Goal: Task Accomplishment & Management: Manage account settings

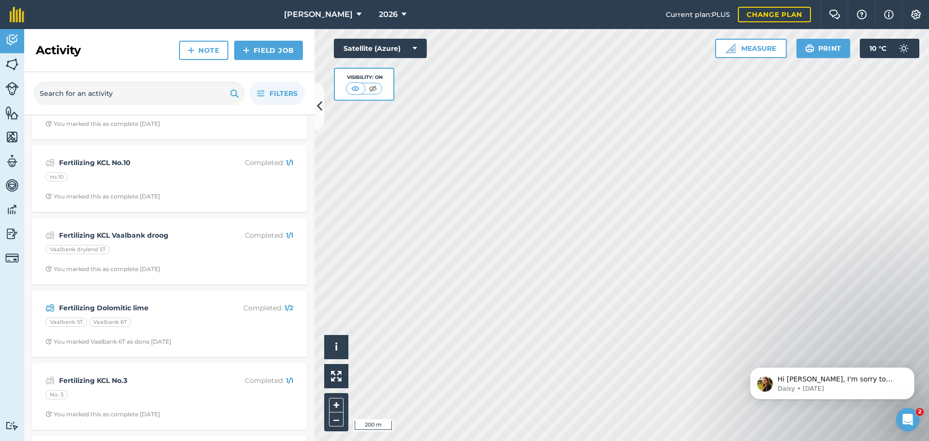
scroll to position [532, 0]
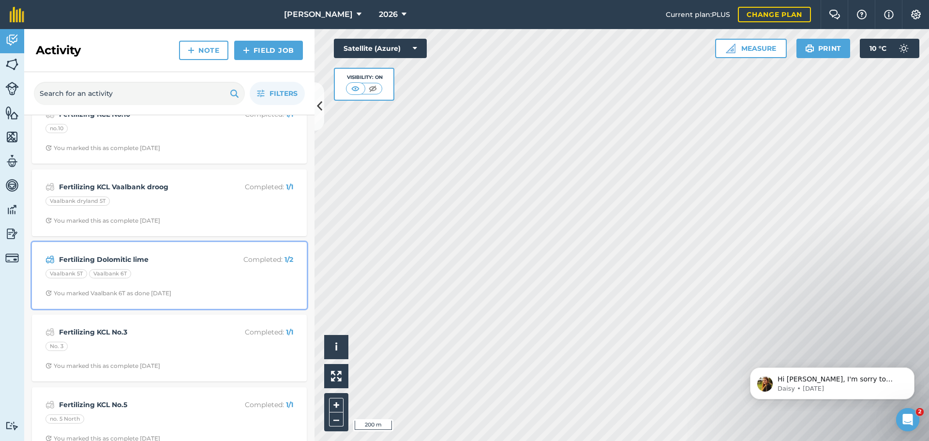
click at [195, 267] on div "Fertilizing Dolomitic lime Completed : 1 / 2 Vaalbank 5T Vaalbank 6T You marked…" at bounding box center [169, 275] width 263 height 55
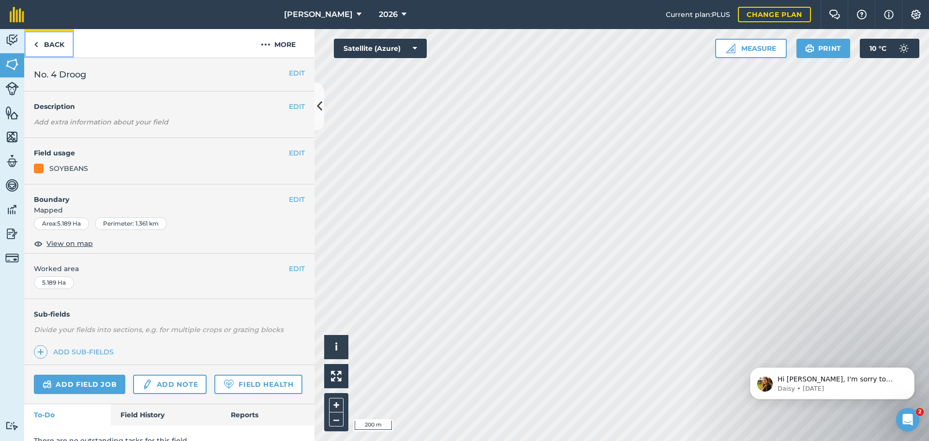
click at [55, 46] on link "Back" at bounding box center [49, 43] width 50 height 29
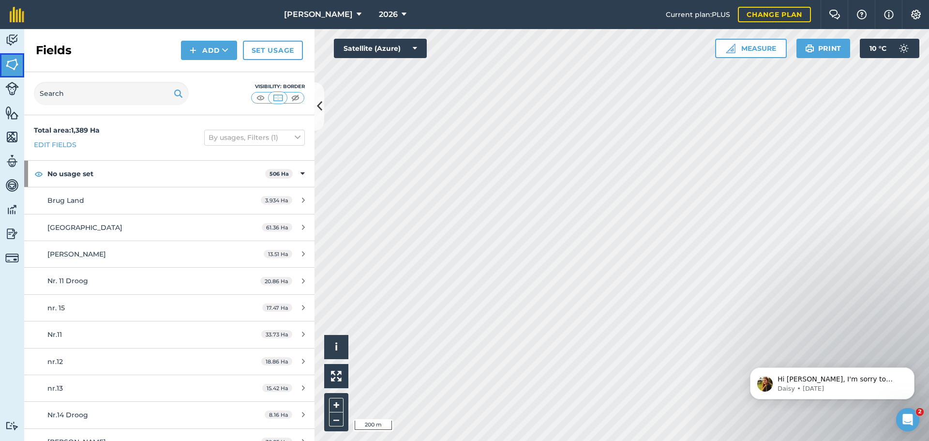
click at [16, 70] on img at bounding box center [12, 64] width 14 height 15
click at [13, 46] on img at bounding box center [12, 40] width 14 height 15
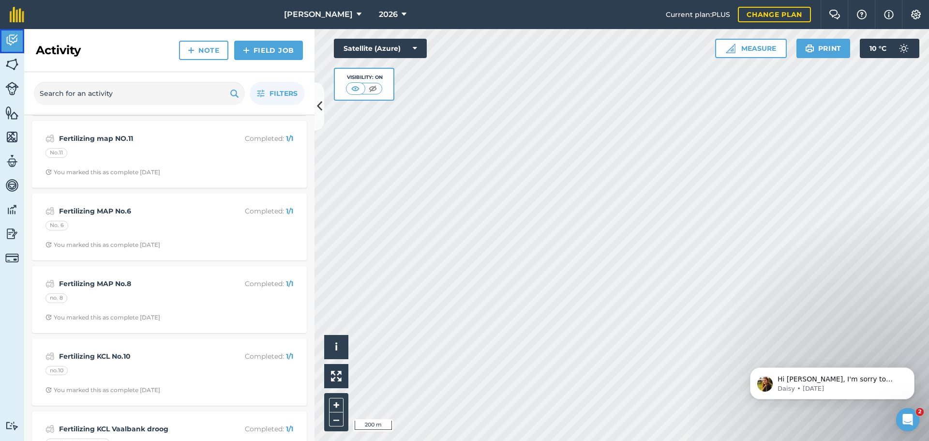
scroll to position [484, 0]
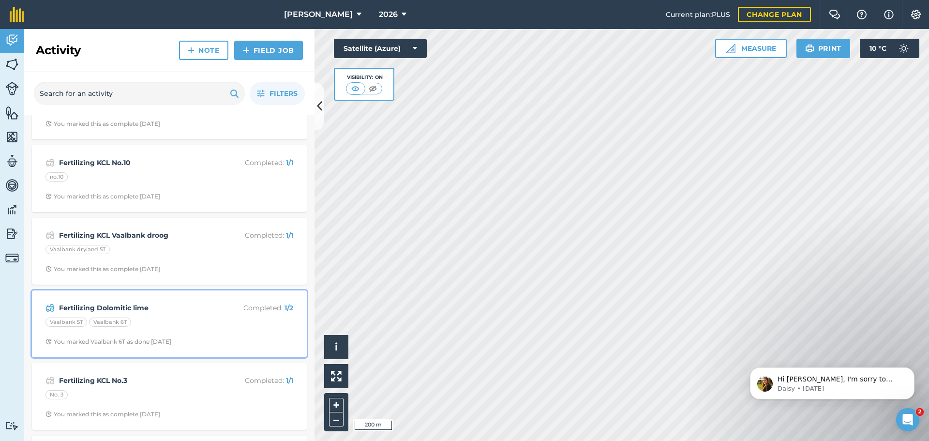
click at [148, 306] on strong "Fertilizing Dolomitic lime" at bounding box center [135, 308] width 153 height 11
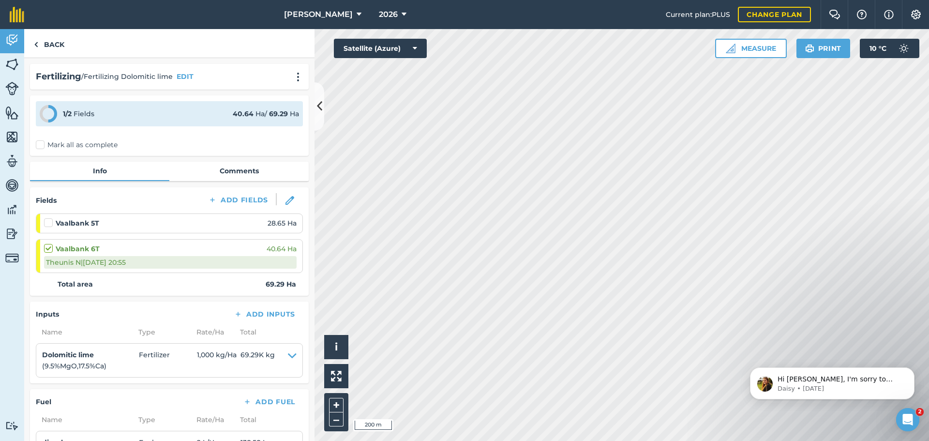
click at [50, 243] on label at bounding box center [50, 243] width 12 height 0
click at [50, 248] on input "checkbox" at bounding box center [47, 246] width 6 height 6
click at [50, 243] on label at bounding box center [50, 243] width 12 height 0
checkbox input "false"
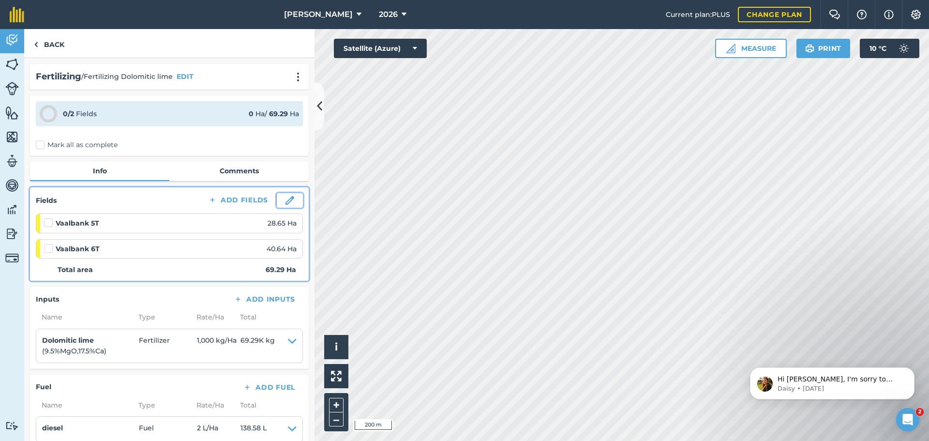
click at [286, 201] on img at bounding box center [290, 200] width 9 height 9
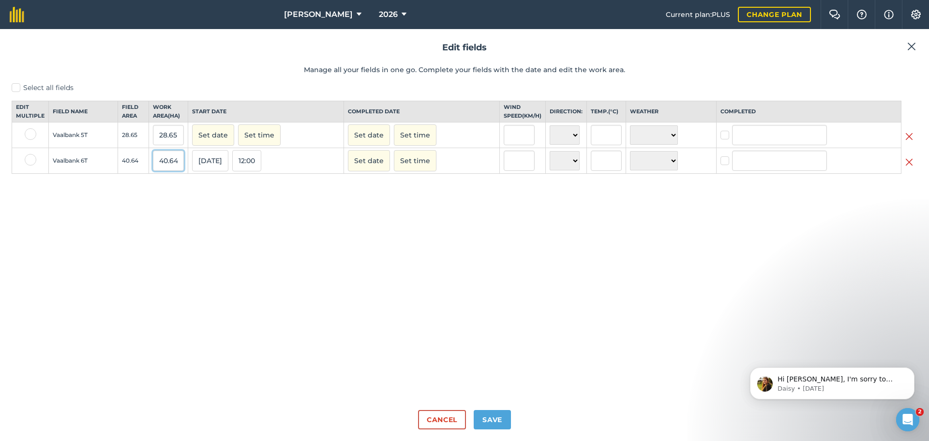
drag, startPoint x: 180, startPoint y: 166, endPoint x: 161, endPoint y: 170, distance: 18.9
click at [161, 170] on input "40.64" at bounding box center [168, 161] width 31 height 20
type input "32"
drag, startPoint x: 180, startPoint y: 142, endPoint x: 159, endPoint y: 143, distance: 20.4
click at [159, 143] on input "28.65" at bounding box center [168, 135] width 31 height 20
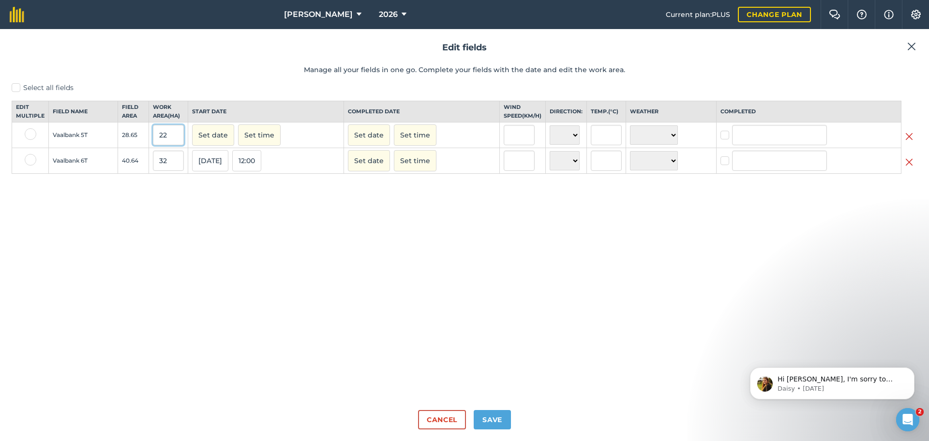
type input "22"
click at [222, 140] on button "Set date" at bounding box center [213, 134] width 42 height 21
click at [233, 236] on button "23" at bounding box center [226, 228] width 23 height 15
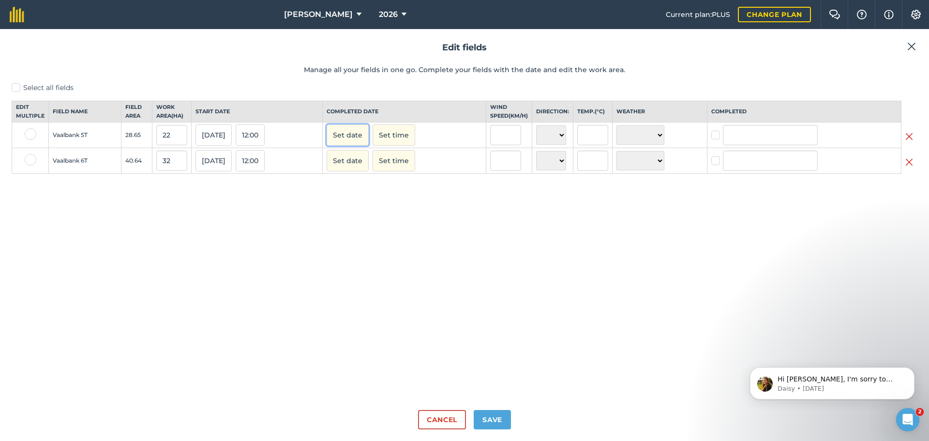
click at [352, 145] on button "Set date" at bounding box center [348, 134] width 42 height 21
click at [387, 236] on button "24" at bounding box center [384, 228] width 23 height 15
checkbox input "true"
type input "[PERSON_NAME]"
click at [348, 170] on button "Set date" at bounding box center [348, 160] width 42 height 21
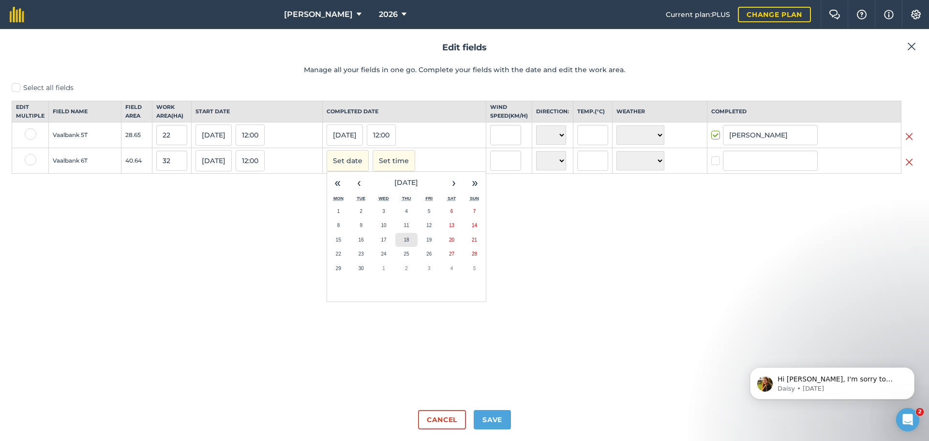
click at [418, 247] on button "18" at bounding box center [406, 240] width 23 height 15
checkbox input "true"
type input "[PERSON_NAME]"
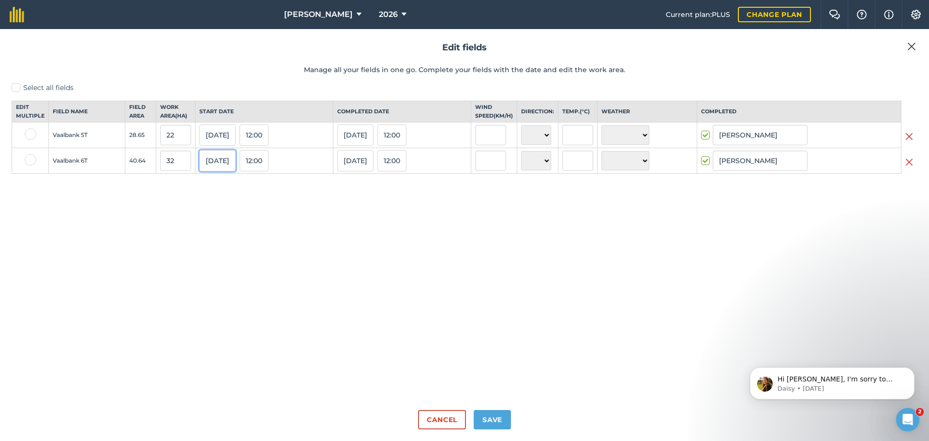
click at [216, 171] on button "[DATE]" at bounding box center [217, 160] width 36 height 21
click at [217, 246] on button "15" at bounding box center [211, 240] width 23 height 15
click at [496, 422] on button "Save" at bounding box center [492, 419] width 37 height 19
checkbox input "true"
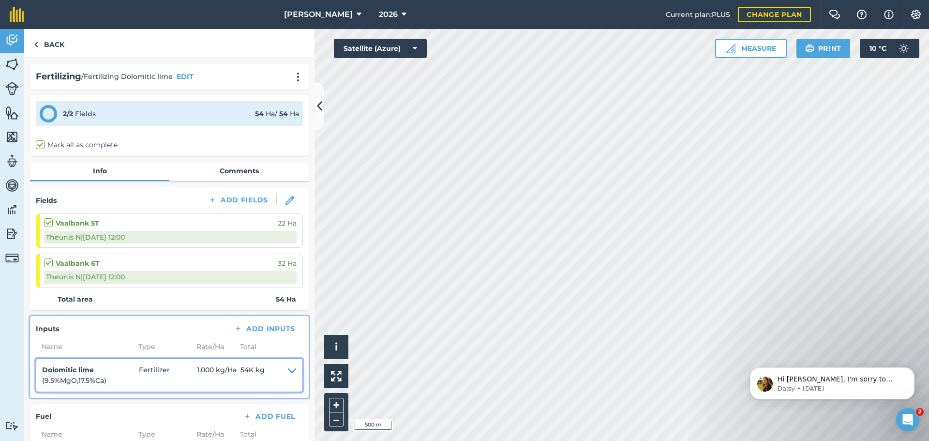
click at [288, 371] on icon at bounding box center [292, 375] width 9 height 22
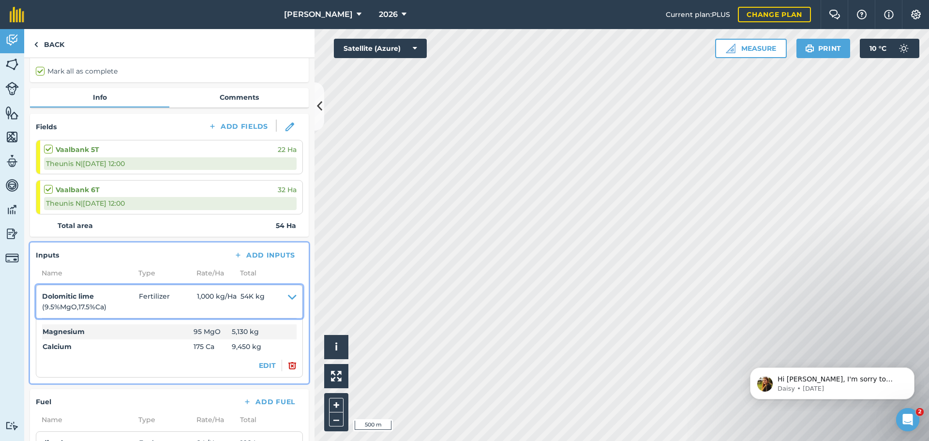
scroll to position [145, 0]
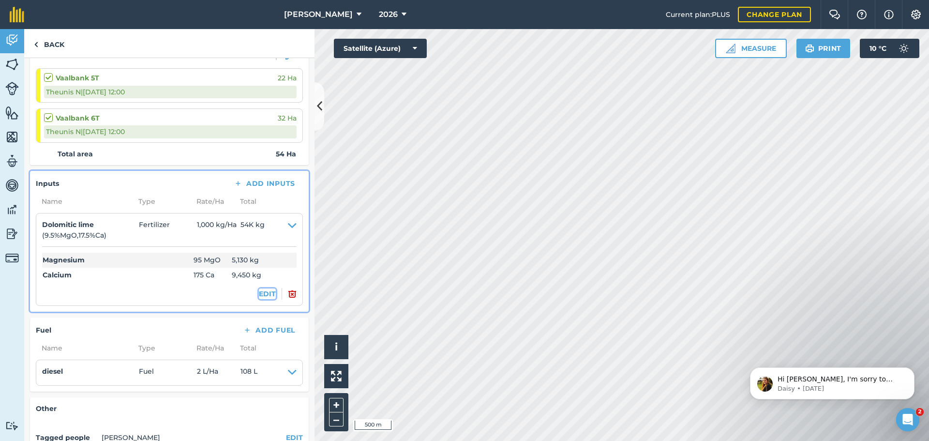
click at [259, 294] on button "EDIT" at bounding box center [267, 293] width 17 height 11
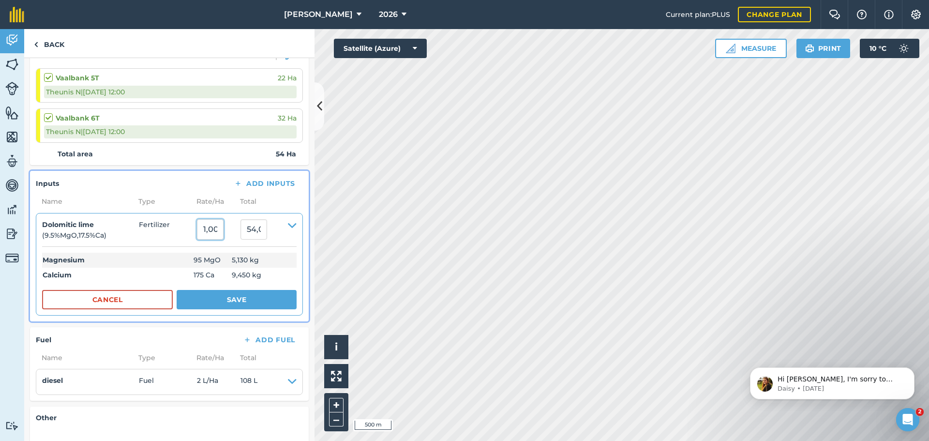
drag, startPoint x: 227, startPoint y: 232, endPoint x: 191, endPoint y: 231, distance: 35.8
click at [191, 231] on summary "Dolomitic lime ( 9.5 % MgO , 17.5 % Ca ) Fertilizer 1,000 54,000" at bounding box center [169, 230] width 255 height 22
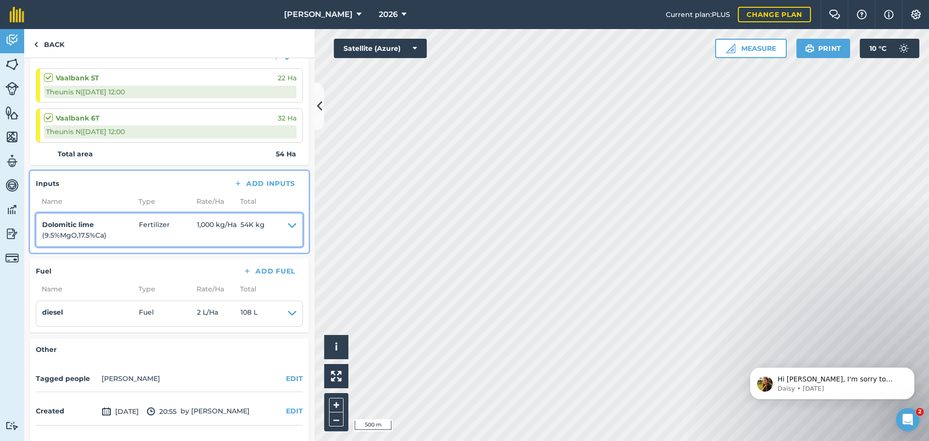
click at [288, 226] on icon at bounding box center [292, 230] width 9 height 22
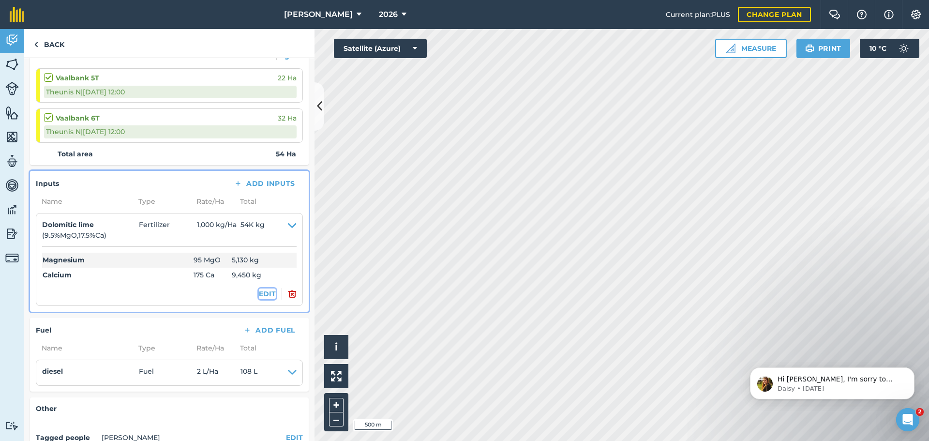
click at [259, 296] on button "EDIT" at bounding box center [267, 293] width 17 height 11
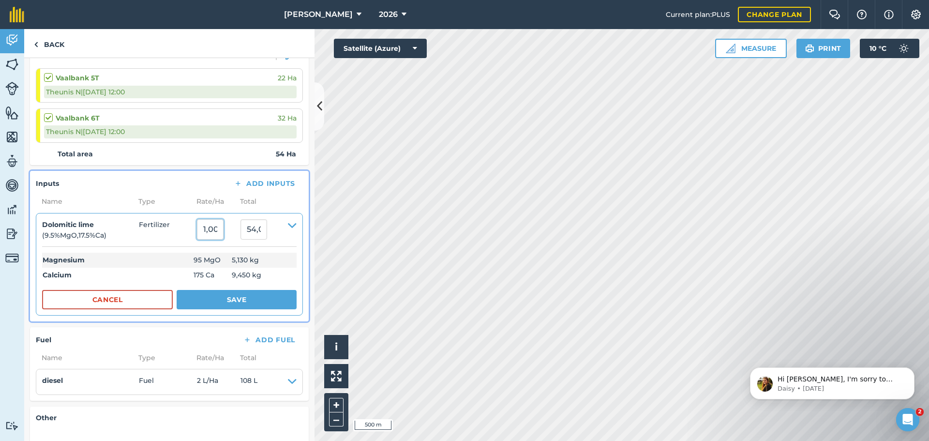
click at [224, 230] on input "1,000" at bounding box center [210, 229] width 27 height 20
type input "1"
type input "1,200"
type input "64,800"
click at [223, 301] on button "Save" at bounding box center [237, 299] width 120 height 19
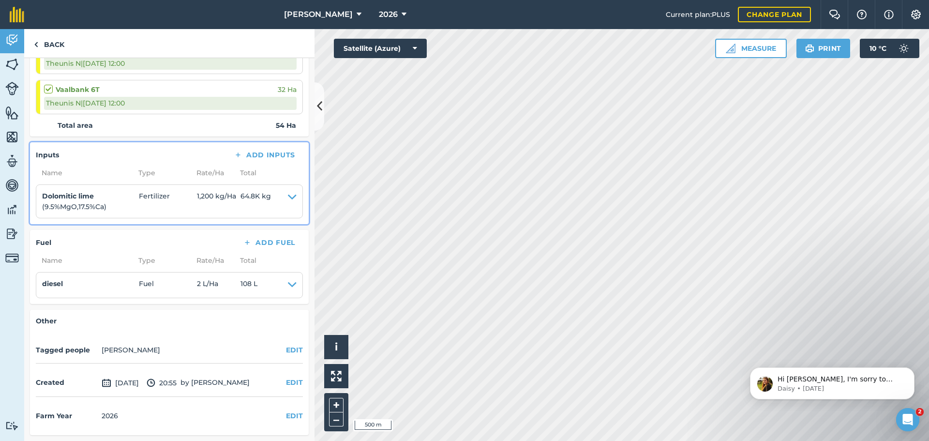
scroll to position [0, 0]
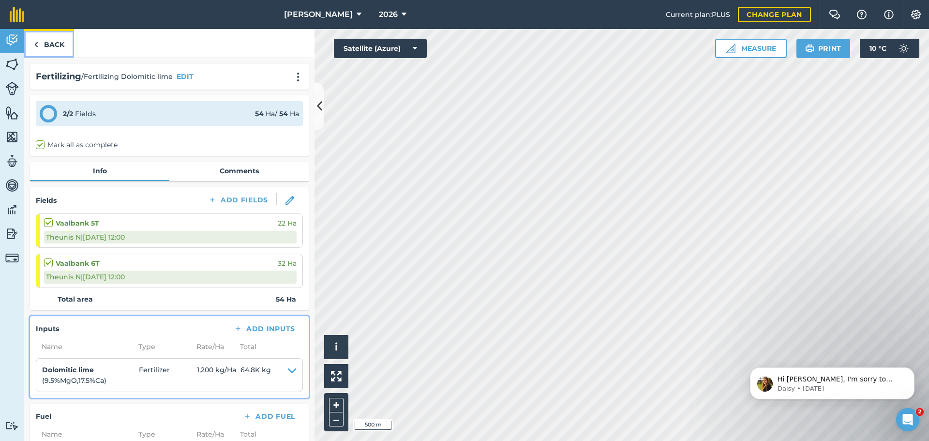
click at [52, 44] on link "Back" at bounding box center [49, 43] width 50 height 29
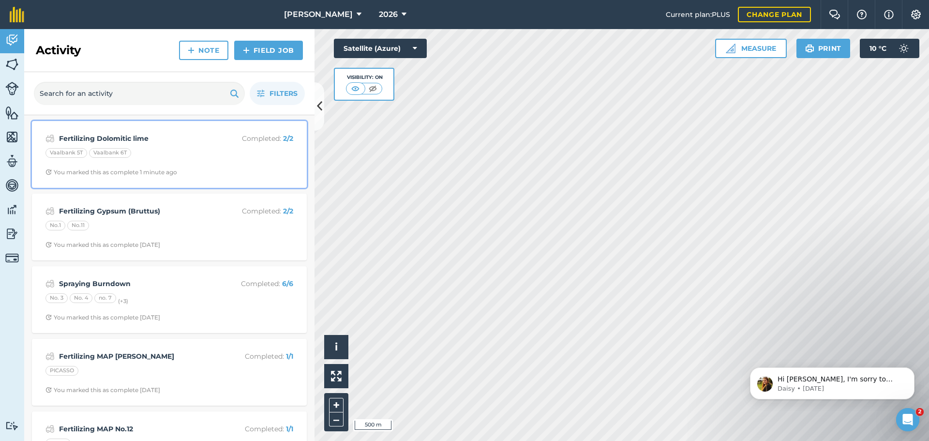
click at [164, 145] on div "Fertilizing Dolomitic lime Completed : 2 / 2 Vaalbank 5T Vaalbank 6T You marked…" at bounding box center [169, 154] width 263 height 55
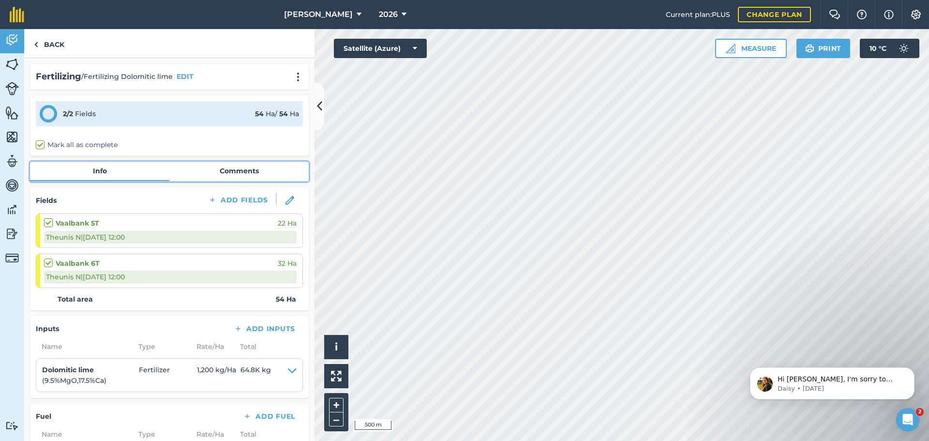
click at [239, 172] on link "Comments" at bounding box center [238, 171] width 139 height 18
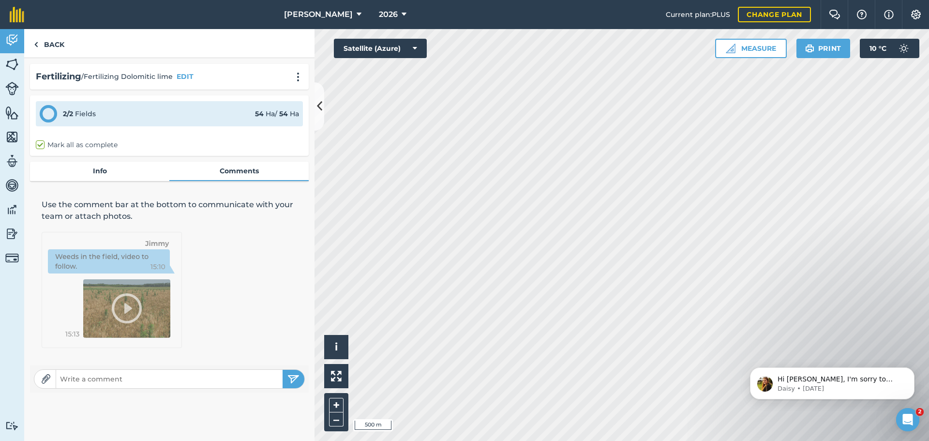
click at [153, 379] on input "text" at bounding box center [169, 379] width 227 height 14
type input "6 TOWER TOP HALF DONE, HALF OF BOTTOM HALF DONE. DONE WITH [PERSON_NAME], THEN …"
click at [283, 370] on button "submit" at bounding box center [294, 379] width 22 height 18
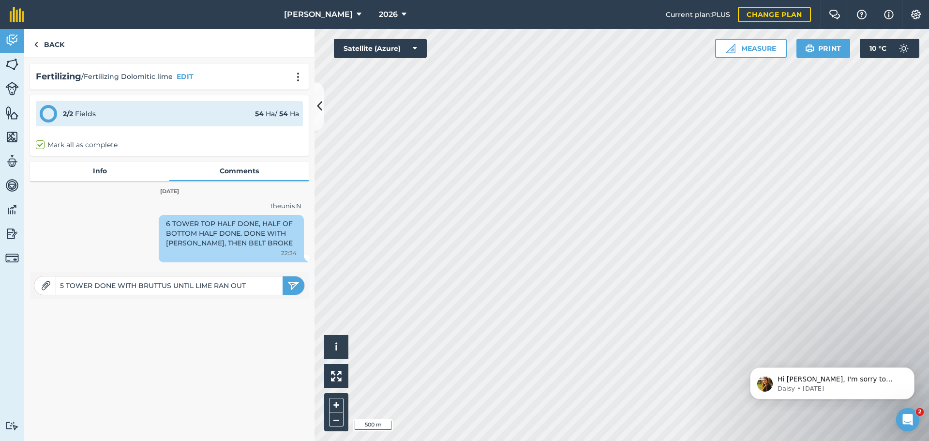
type input "5 TOWER DONE WITH BRUTTUS UNTIL LIME RAN OUT"
click at [283, 276] on button "submit" at bounding box center [294, 285] width 22 height 18
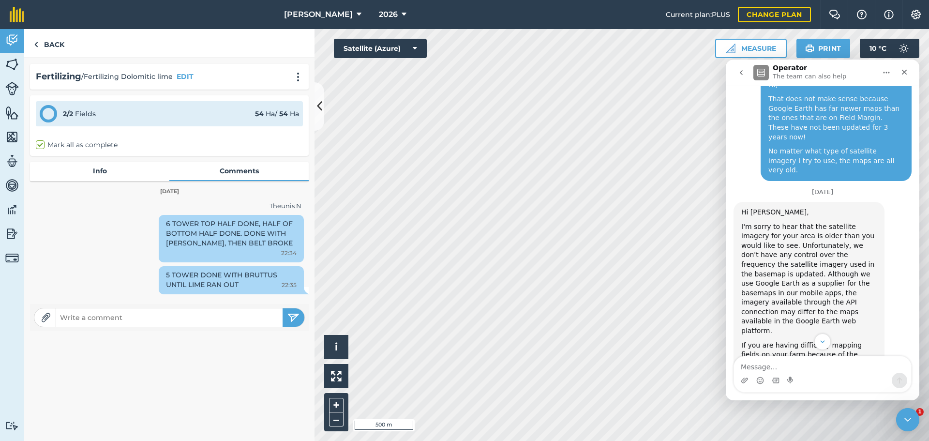
scroll to position [767, 0]
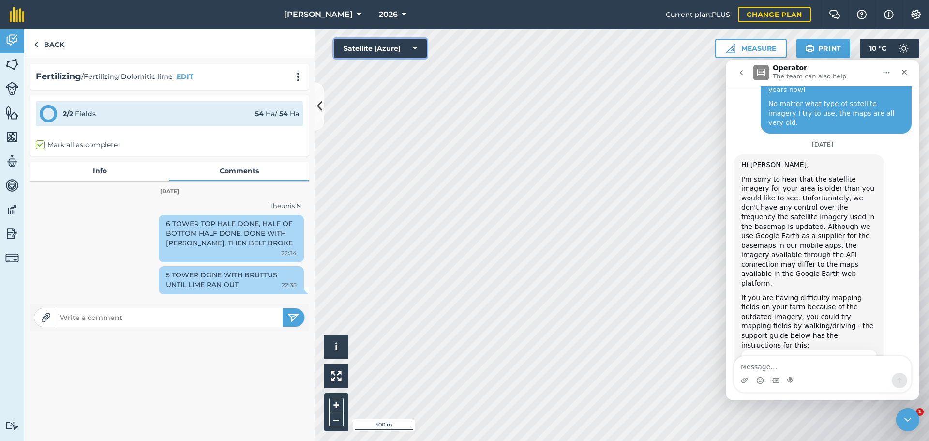
click at [410, 50] on button "Satellite (Azure)" at bounding box center [380, 48] width 93 height 19
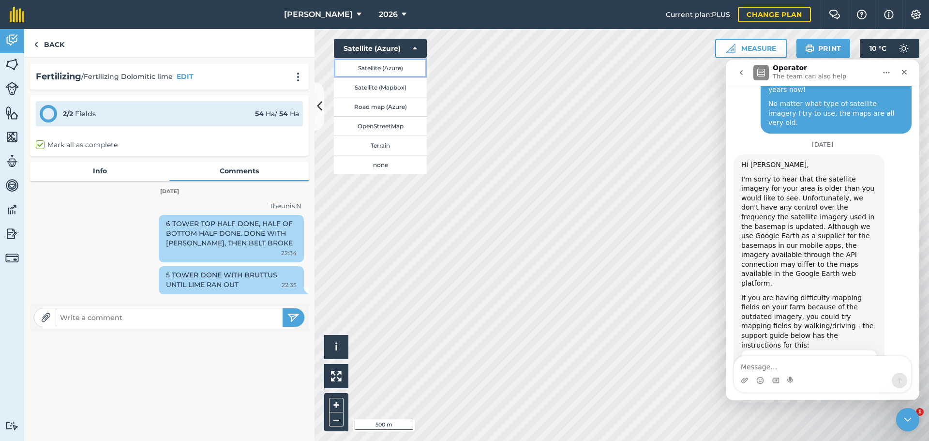
click at [393, 68] on button "Satellite (Azure)" at bounding box center [380, 67] width 93 height 19
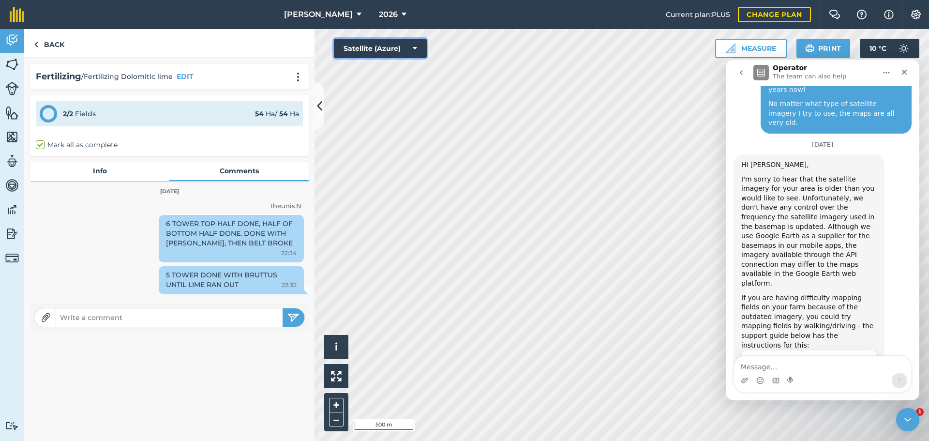
click at [405, 50] on button "Satellite (Azure)" at bounding box center [380, 48] width 93 height 19
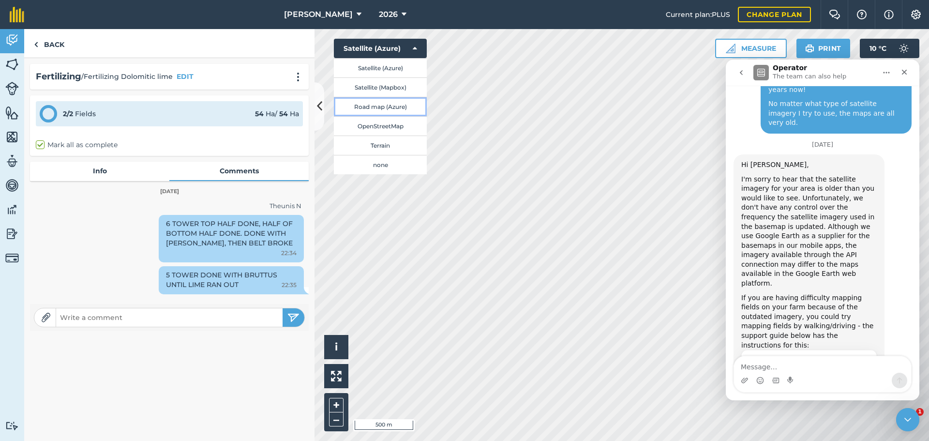
click at [392, 110] on button "Road map (Azure)" at bounding box center [380, 106] width 93 height 19
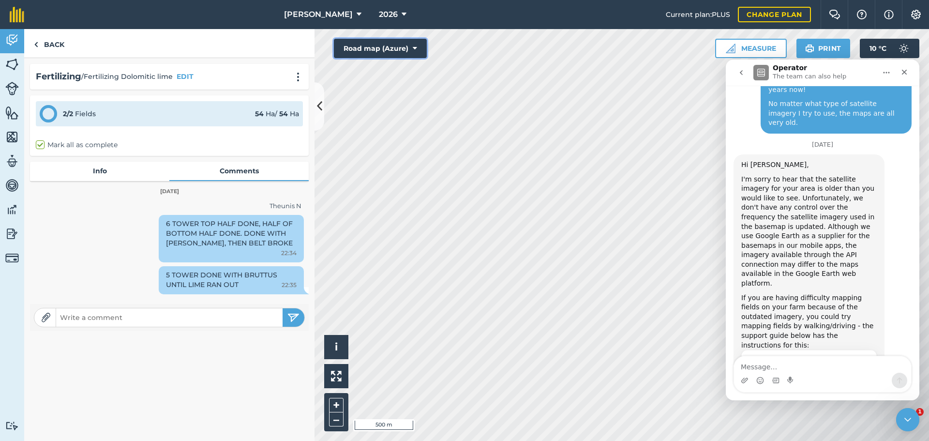
click at [405, 46] on button "Road map (Azure)" at bounding box center [380, 48] width 93 height 19
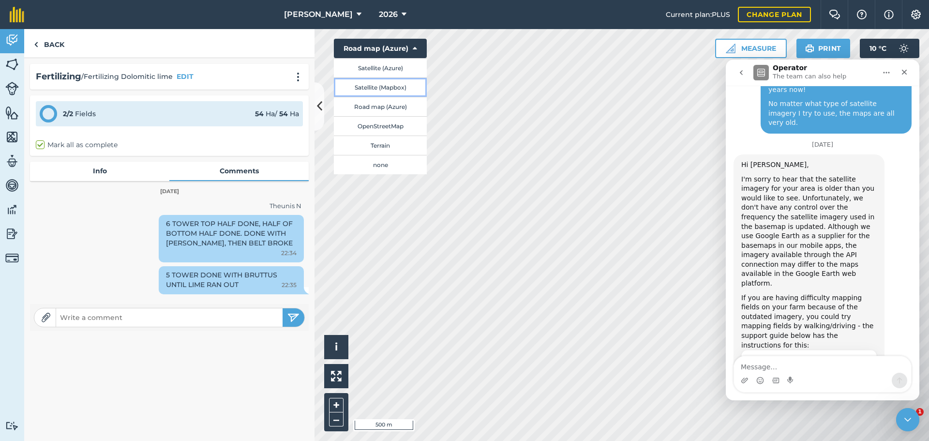
click at [398, 87] on button "Satellite (Mapbox)" at bounding box center [380, 86] width 93 height 19
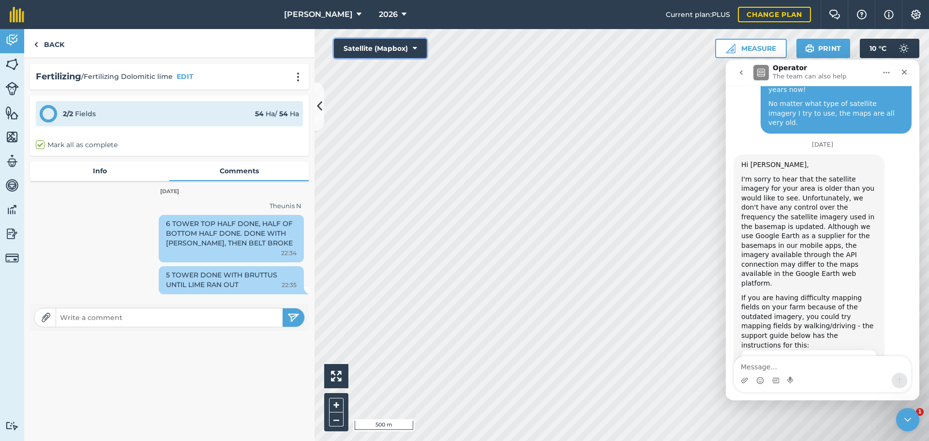
click at [398, 55] on button "Satellite (Mapbox)" at bounding box center [380, 48] width 93 height 19
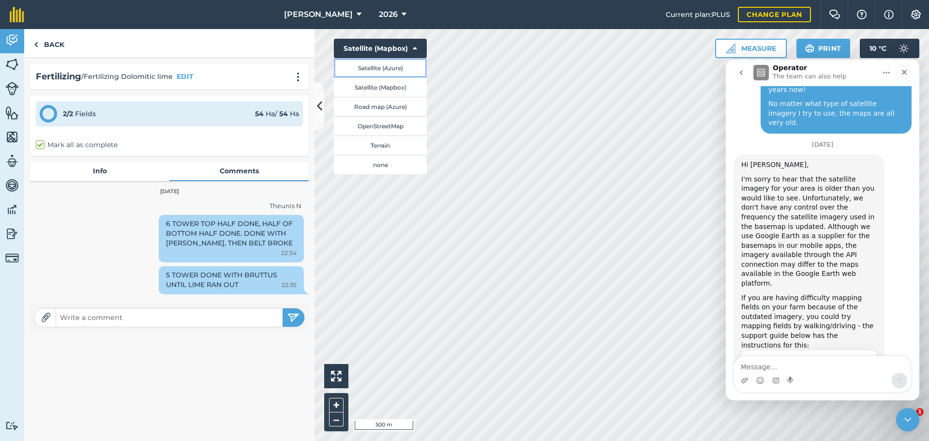
click at [386, 71] on button "Satellite (Azure)" at bounding box center [380, 67] width 93 height 19
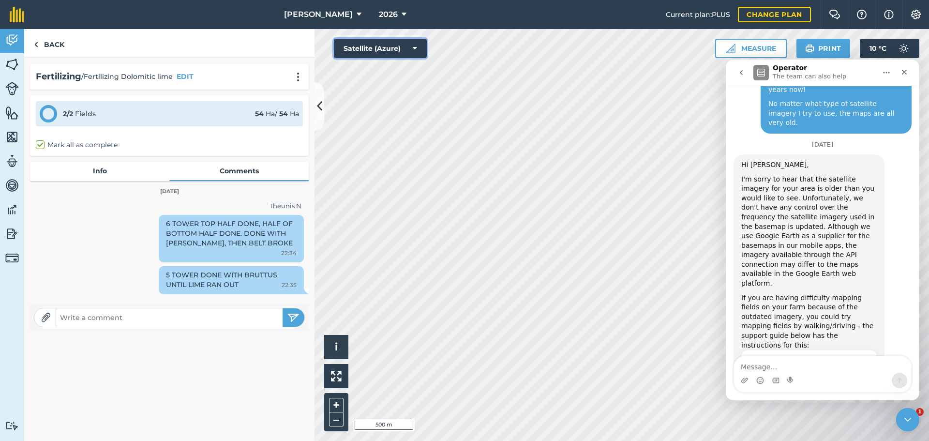
click at [392, 49] on button "Satellite (Azure)" at bounding box center [380, 48] width 93 height 19
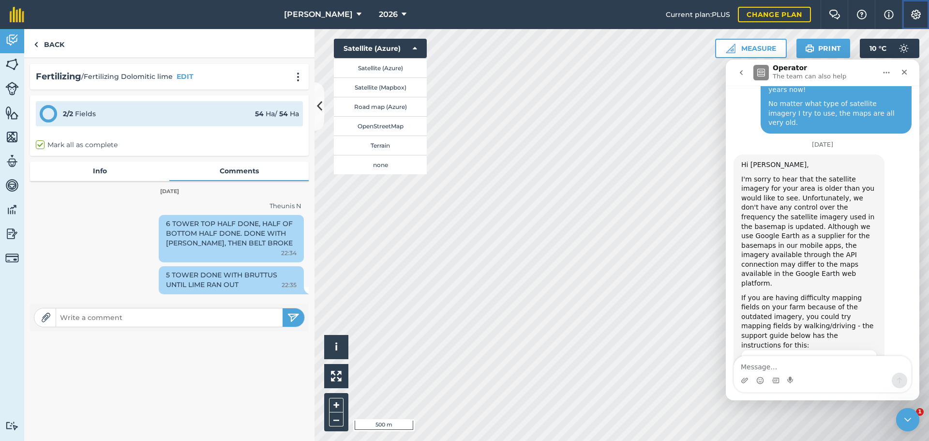
click at [915, 16] on img at bounding box center [917, 15] width 12 height 10
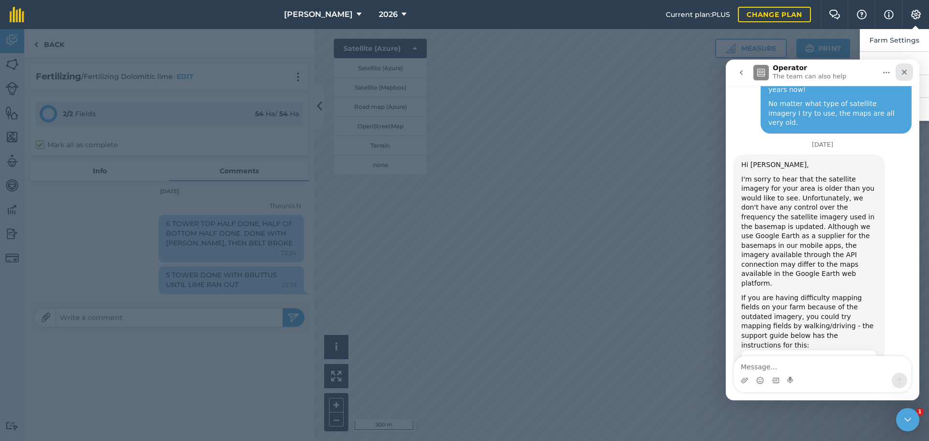
click at [904, 73] on icon "Close" at bounding box center [904, 72] width 5 height 5
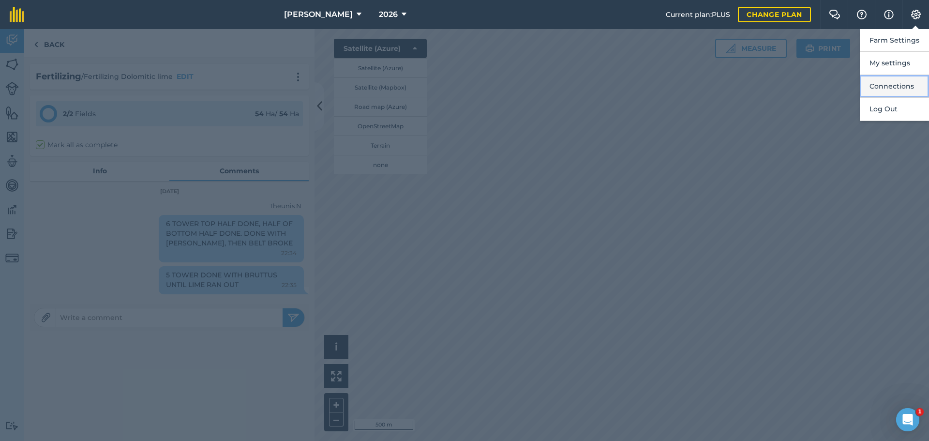
click at [895, 79] on button "Connections" at bounding box center [894, 86] width 69 height 23
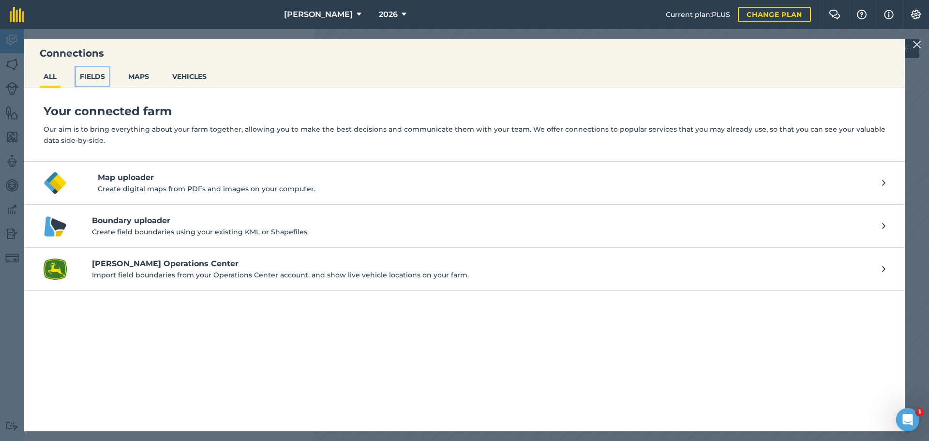
click at [88, 75] on button "FIELDS" at bounding box center [92, 76] width 33 height 18
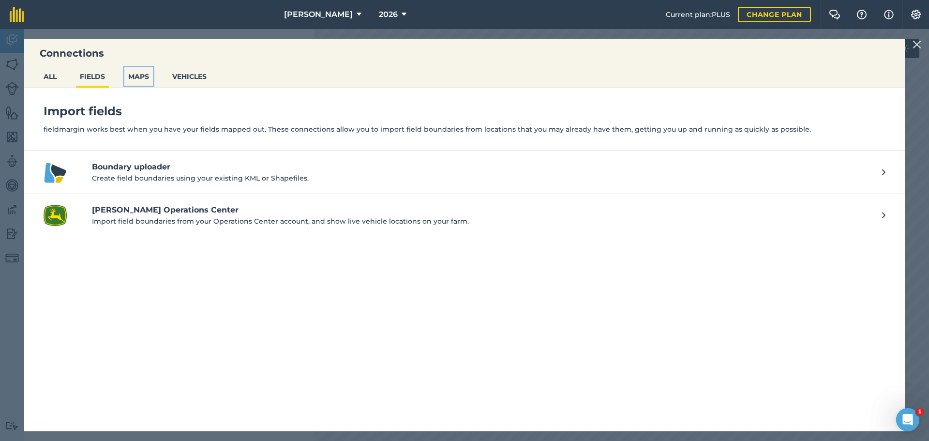
click at [140, 75] on button "MAPS" at bounding box center [138, 76] width 29 height 18
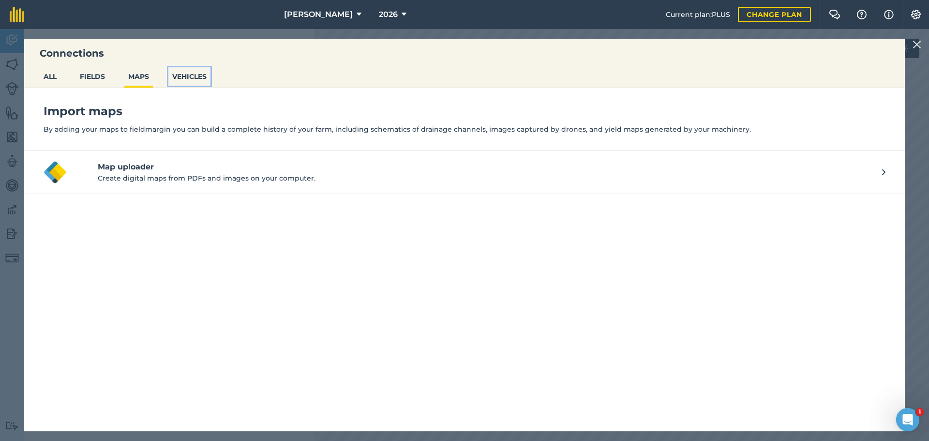
click at [195, 79] on button "VEHICLES" at bounding box center [189, 76] width 42 height 18
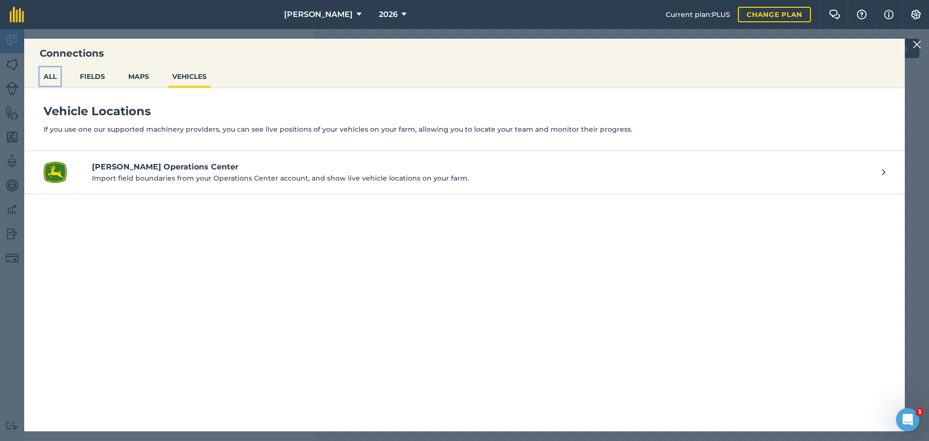
click at [49, 79] on button "ALL" at bounding box center [50, 76] width 21 height 18
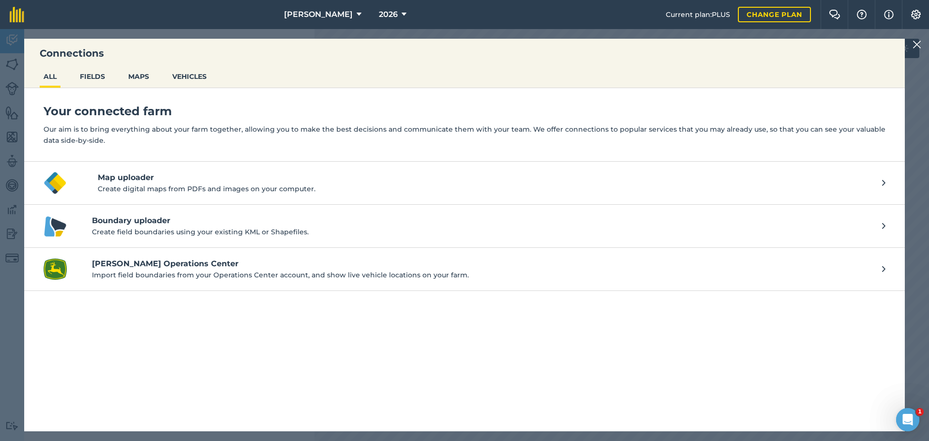
click at [921, 47] on img at bounding box center [917, 45] width 9 height 12
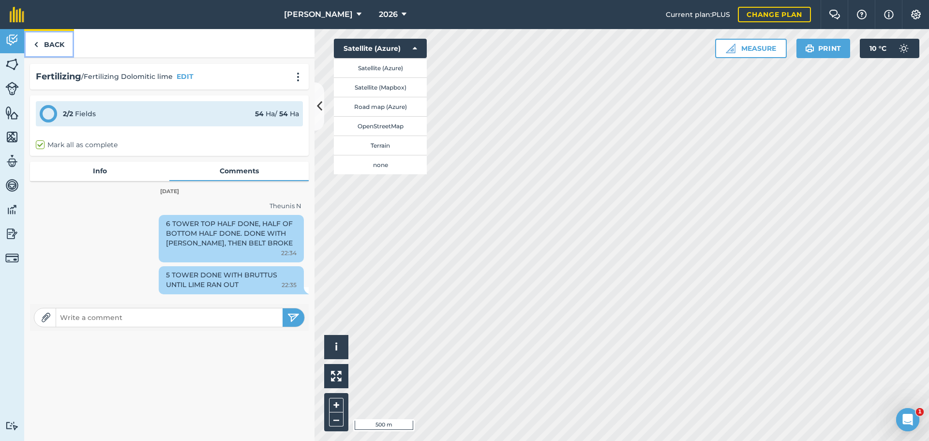
click at [63, 45] on link "Back" at bounding box center [49, 43] width 50 height 29
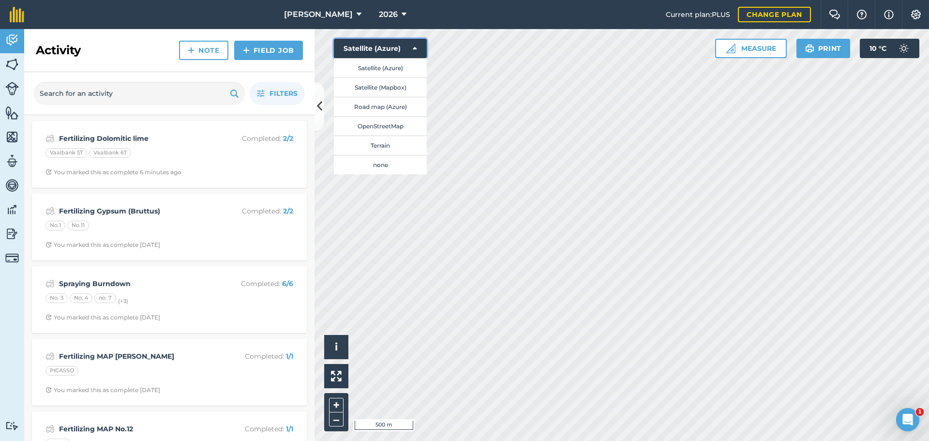
click at [413, 49] on icon at bounding box center [415, 49] width 4 height 10
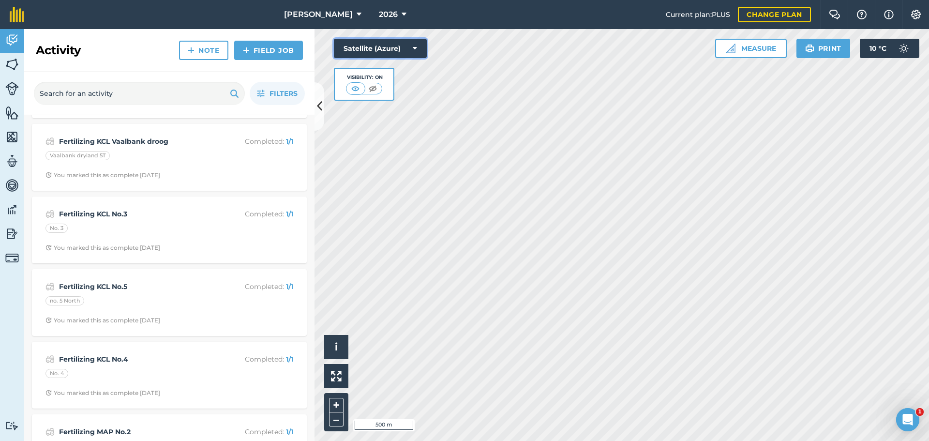
scroll to position [678, 0]
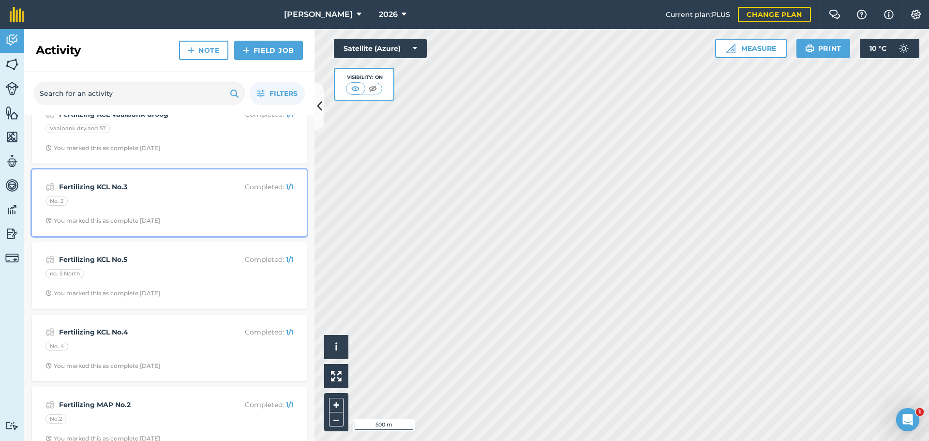
click at [248, 206] on div "No. 3" at bounding box center [170, 203] width 248 height 13
